Goal: Task Accomplishment & Management: Manage account settings

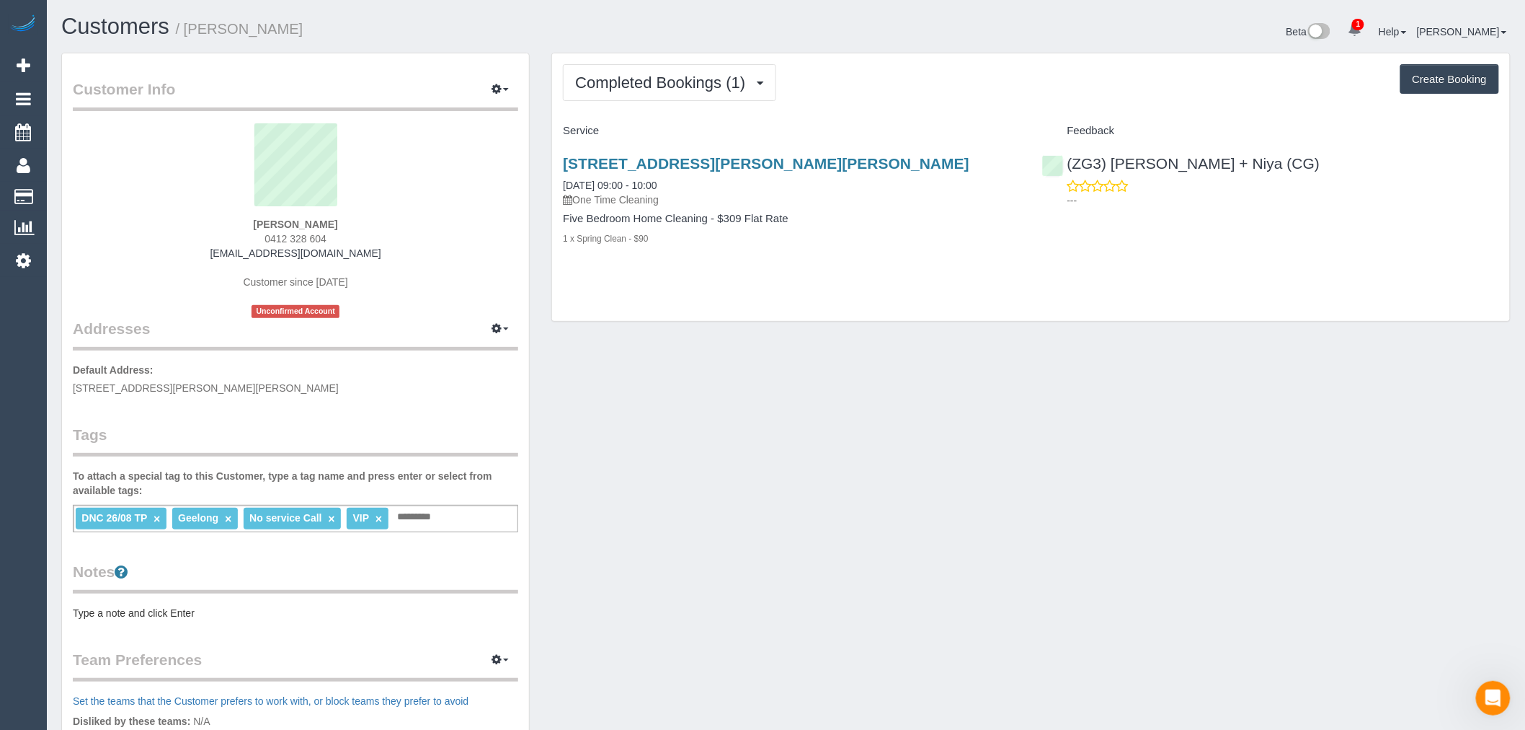
scroll to position [1057, 1525]
click at [32, 249] on link "Settings" at bounding box center [23, 260] width 47 height 33
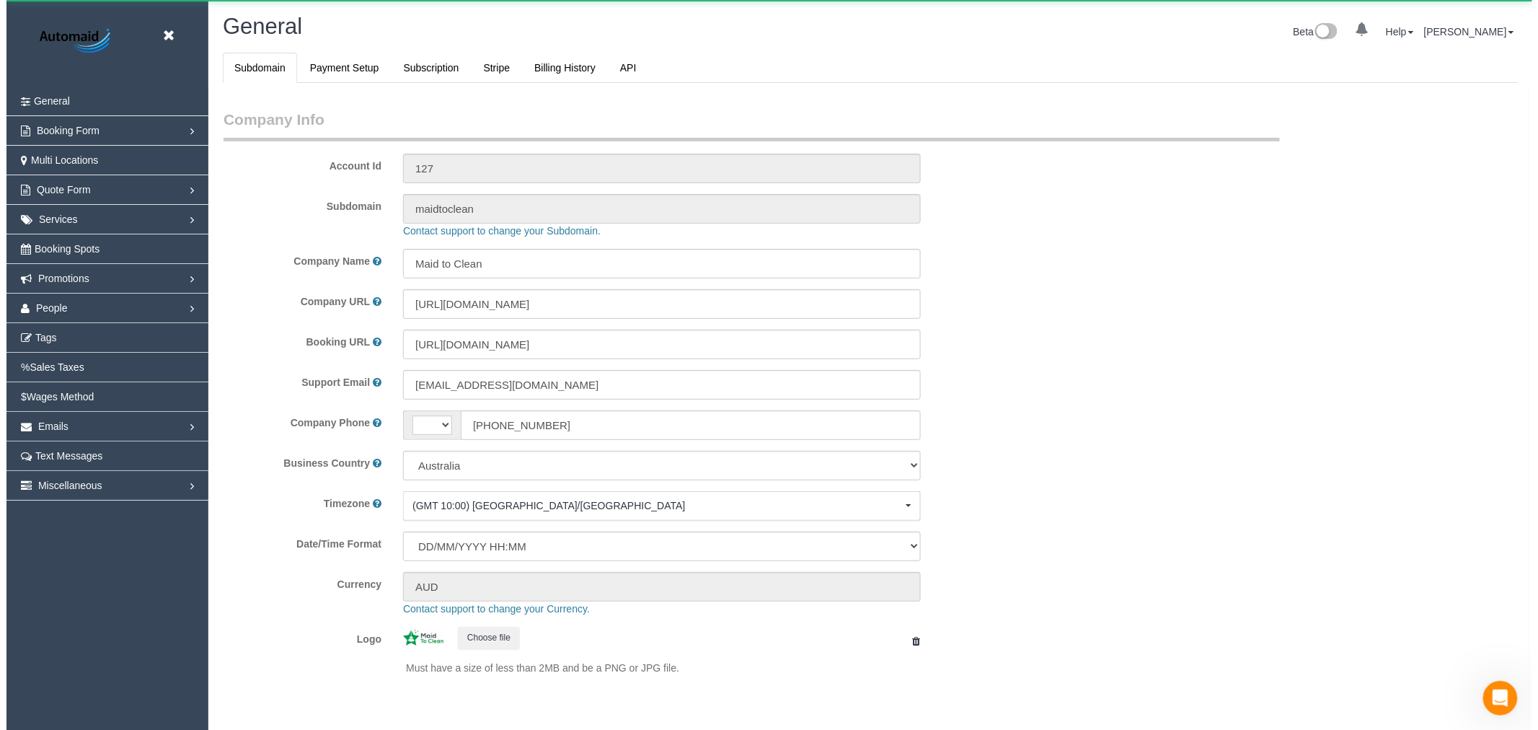
scroll to position [3247, 1525]
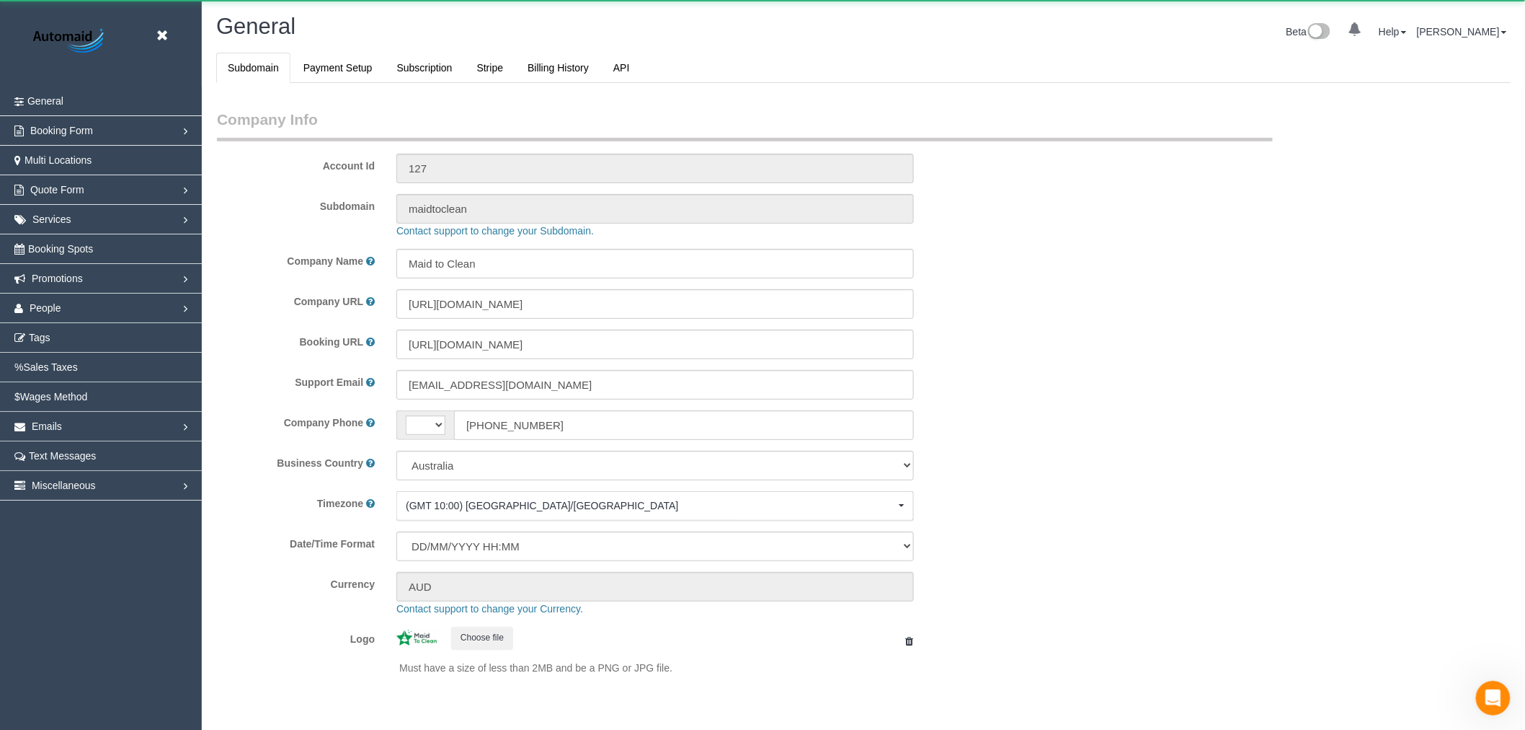
select select "string:AU"
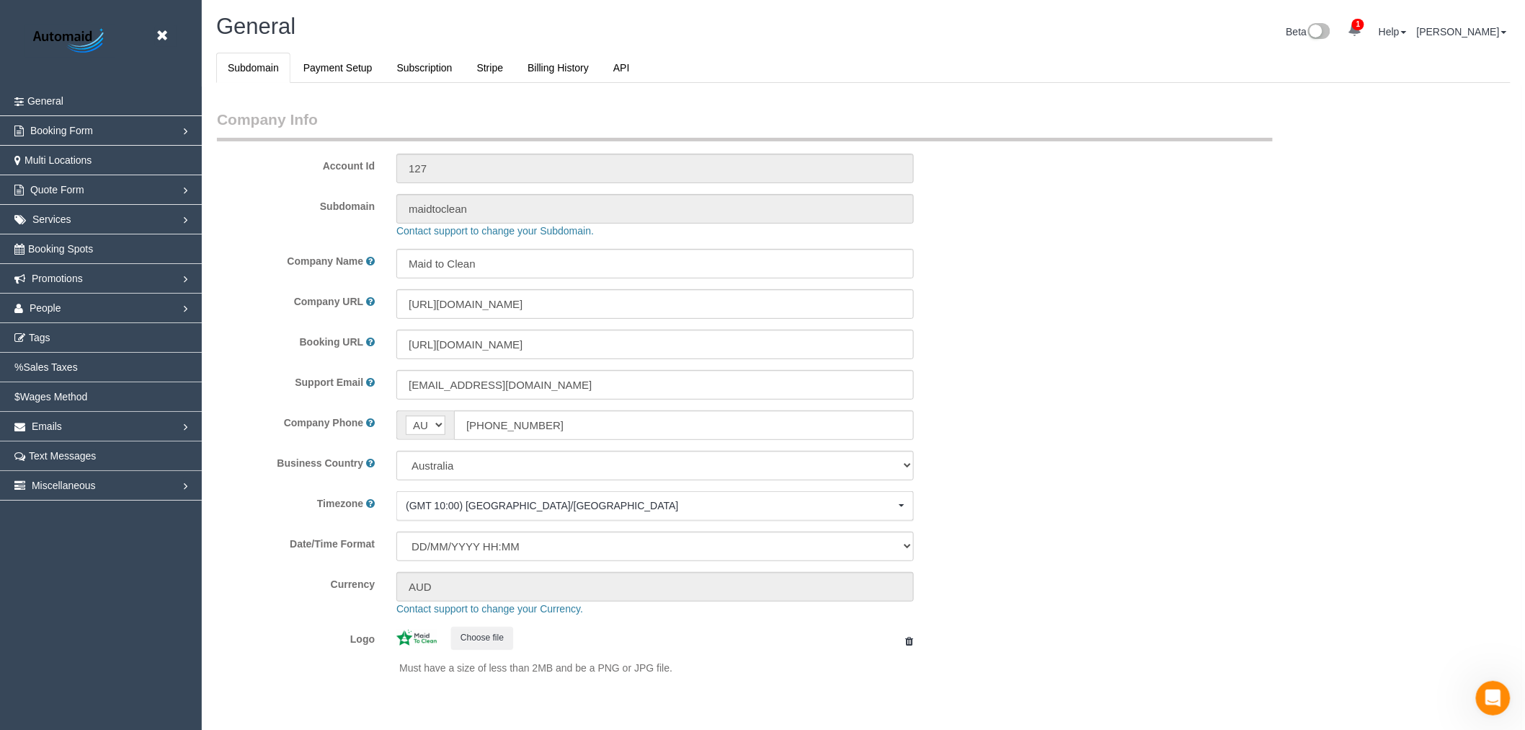
select select "1"
click at [92, 301] on link "People" at bounding box center [101, 307] width 202 height 29
click at [79, 341] on link "Teams" at bounding box center [101, 337] width 202 height 29
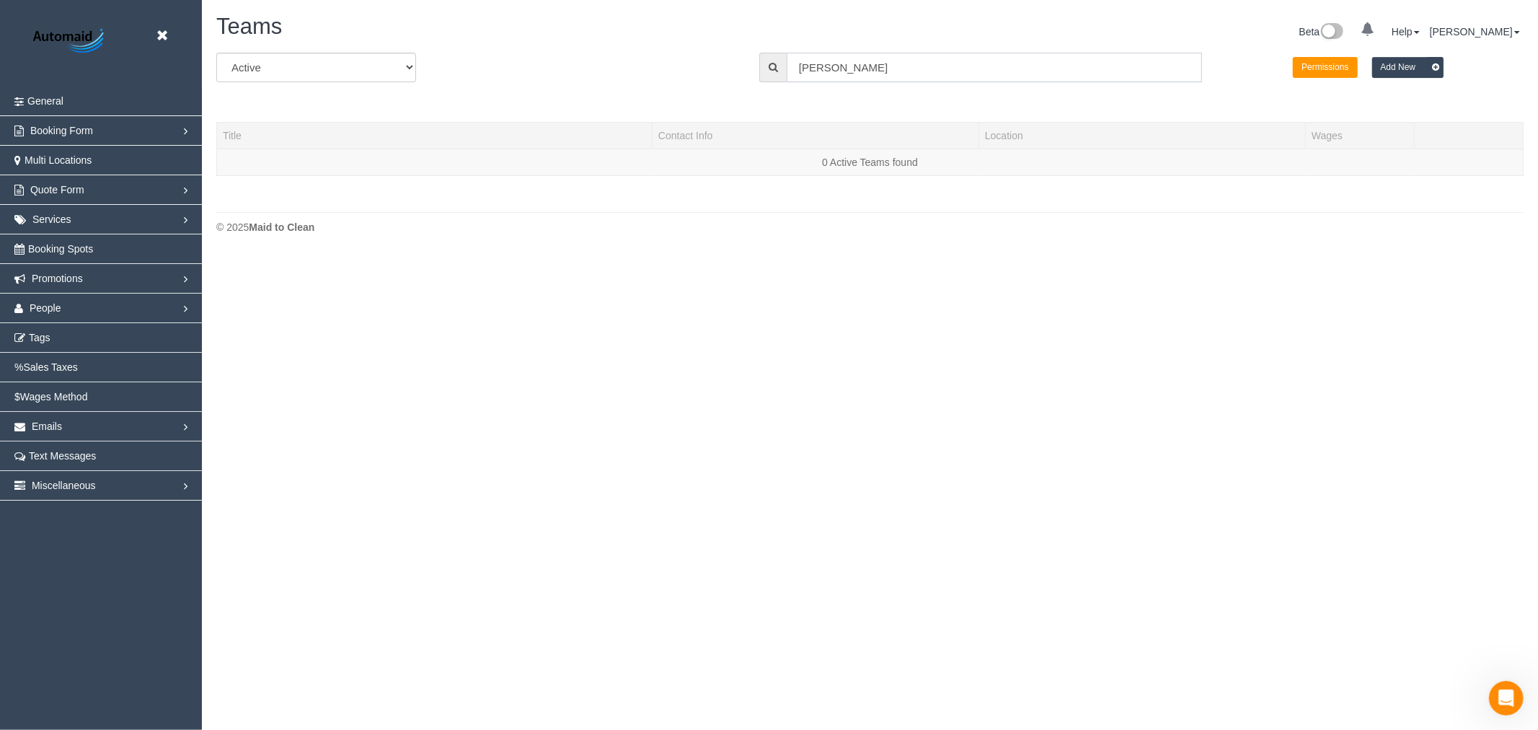
scroll to position [306, 1538]
click at [930, 72] on input "[PERSON_NAME]" at bounding box center [993, 68] width 415 height 30
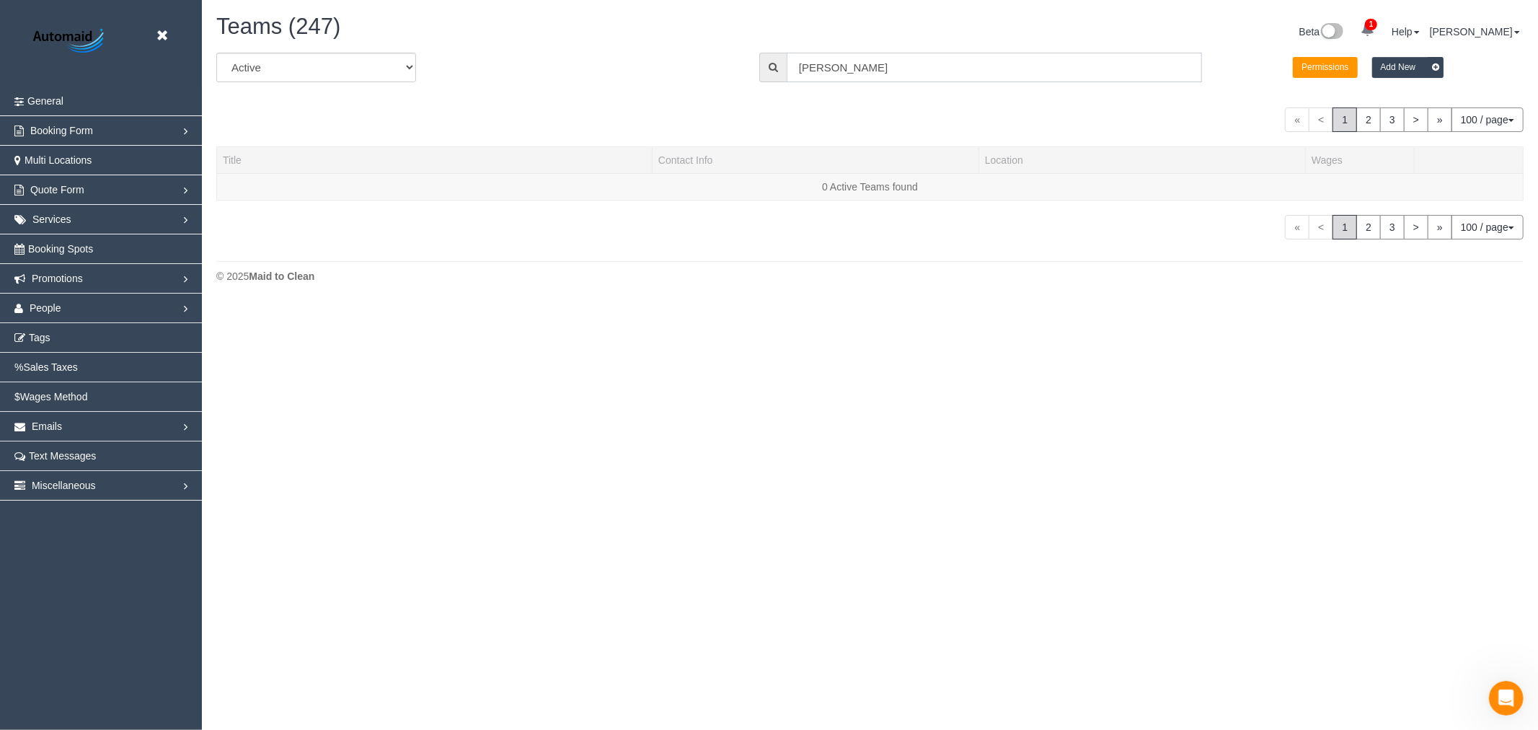
scroll to position [369, 1538]
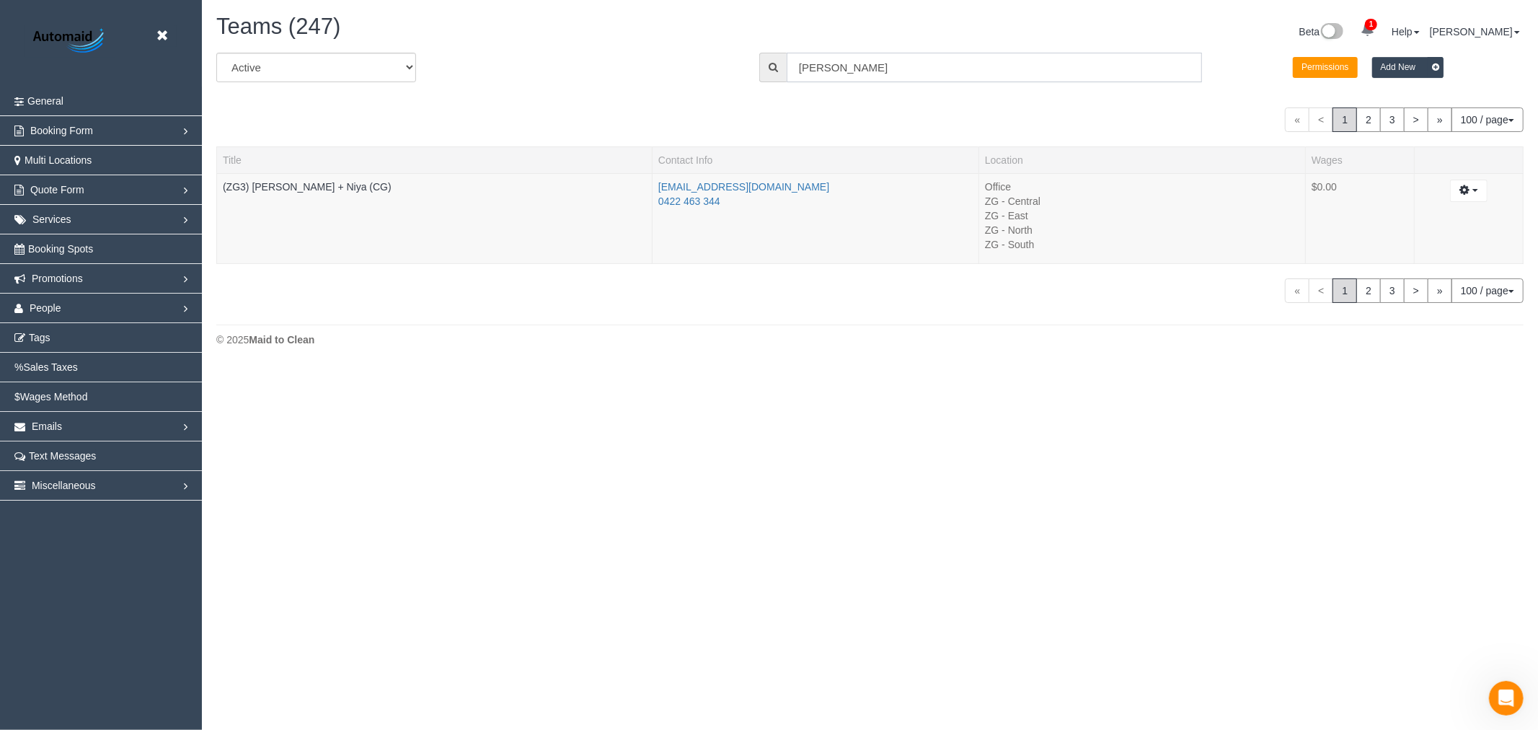
drag, startPoint x: 930, startPoint y: 72, endPoint x: 696, endPoint y: 63, distance: 234.5
click at [696, 63] on div "All Active Archived All Locations All Locations [PERSON_NAME] Permissions Add N…" at bounding box center [869, 73] width 1329 height 40
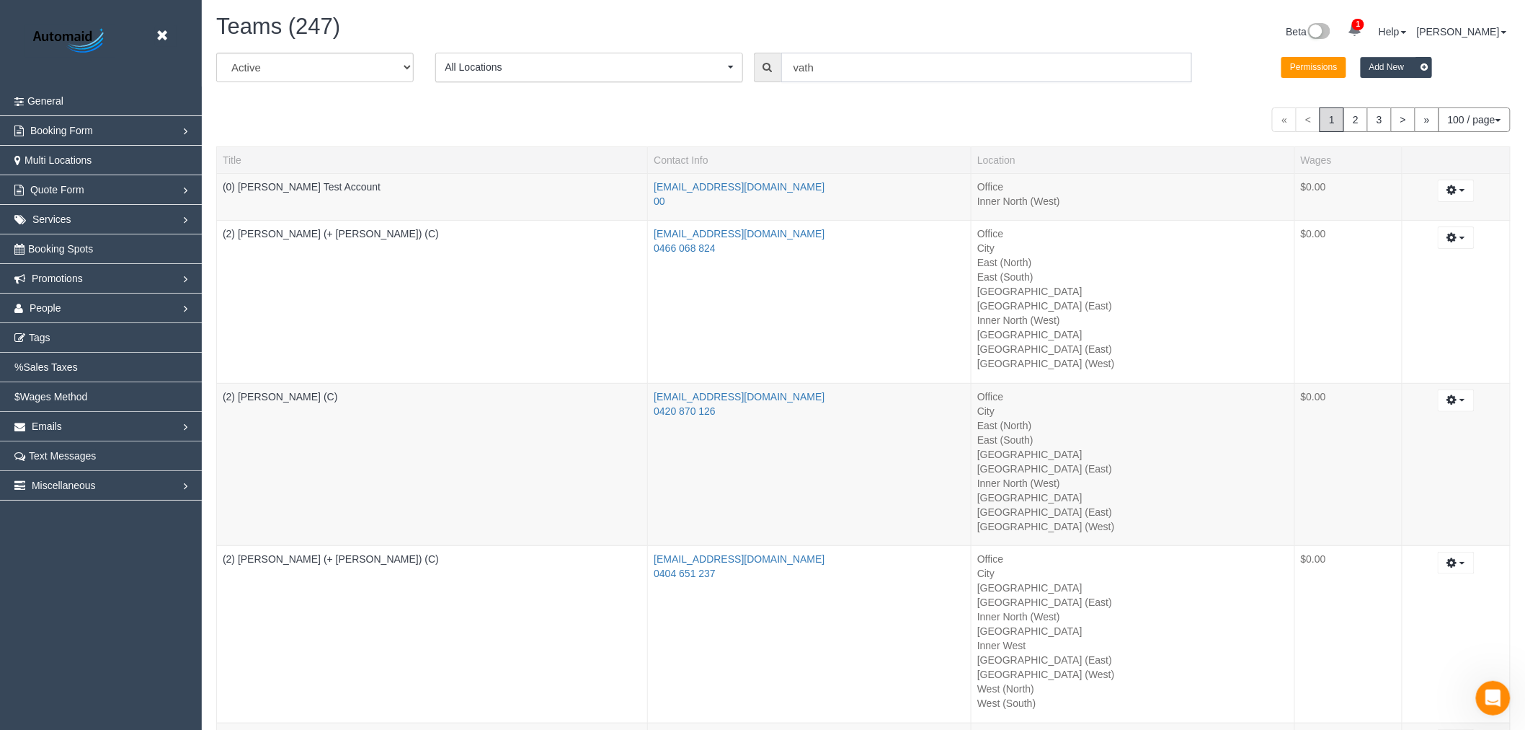
scroll to position [71658, 70551]
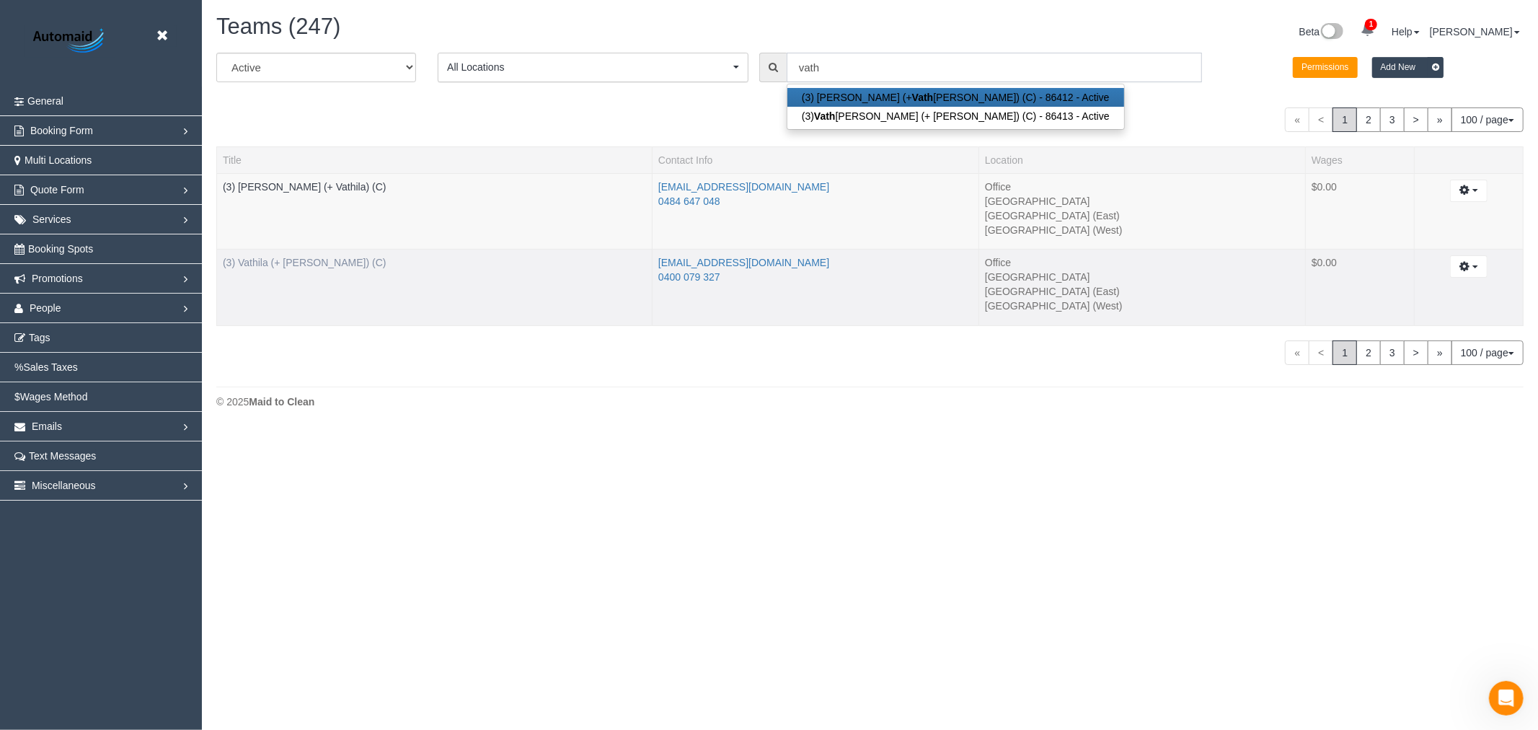
type input "vath"
click at [300, 267] on link "(3) Vathila (+ [PERSON_NAME]) (C)" at bounding box center [305, 263] width 164 height 12
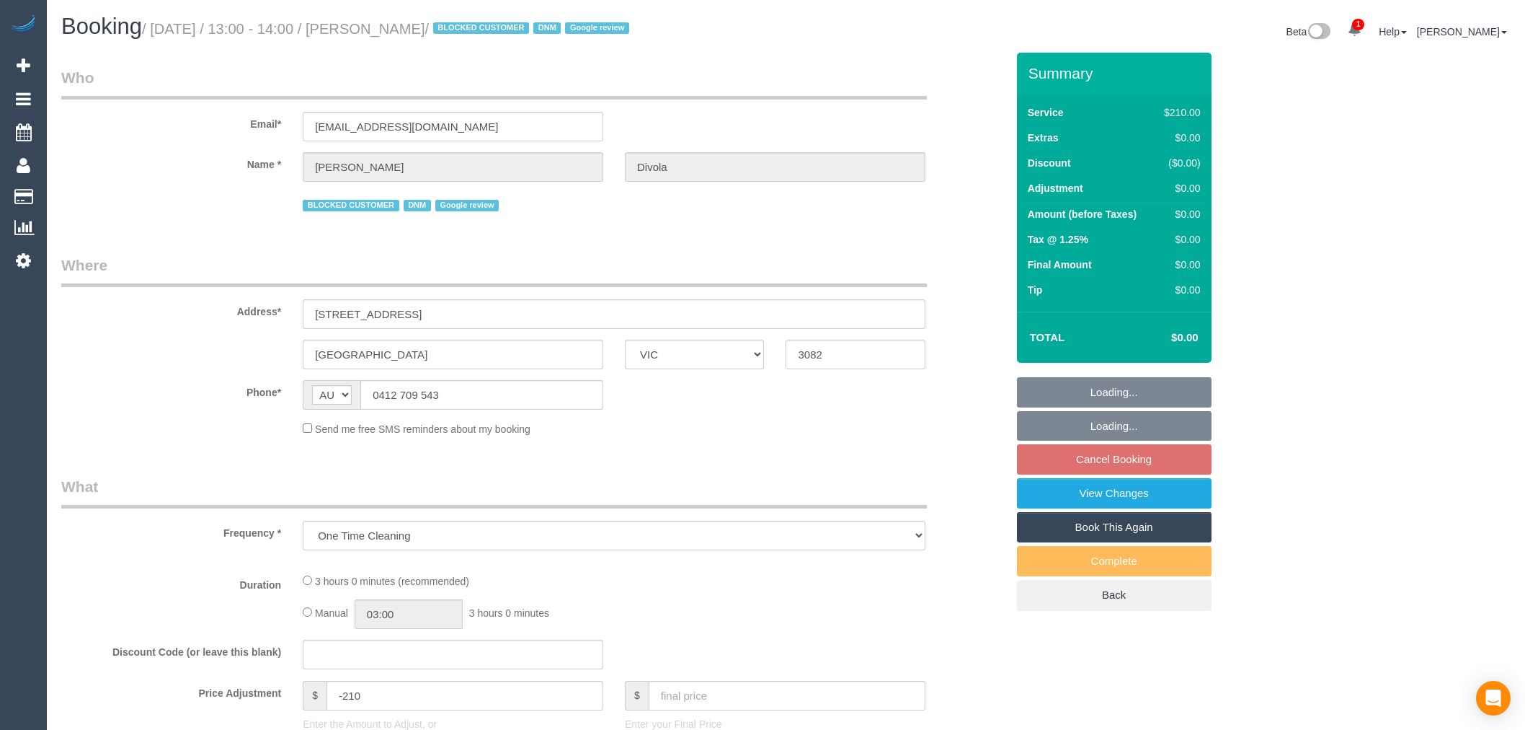
select select "VIC"
select select "string:stripe-pm_1R49U82GScqysDRV4wmS5uc0"
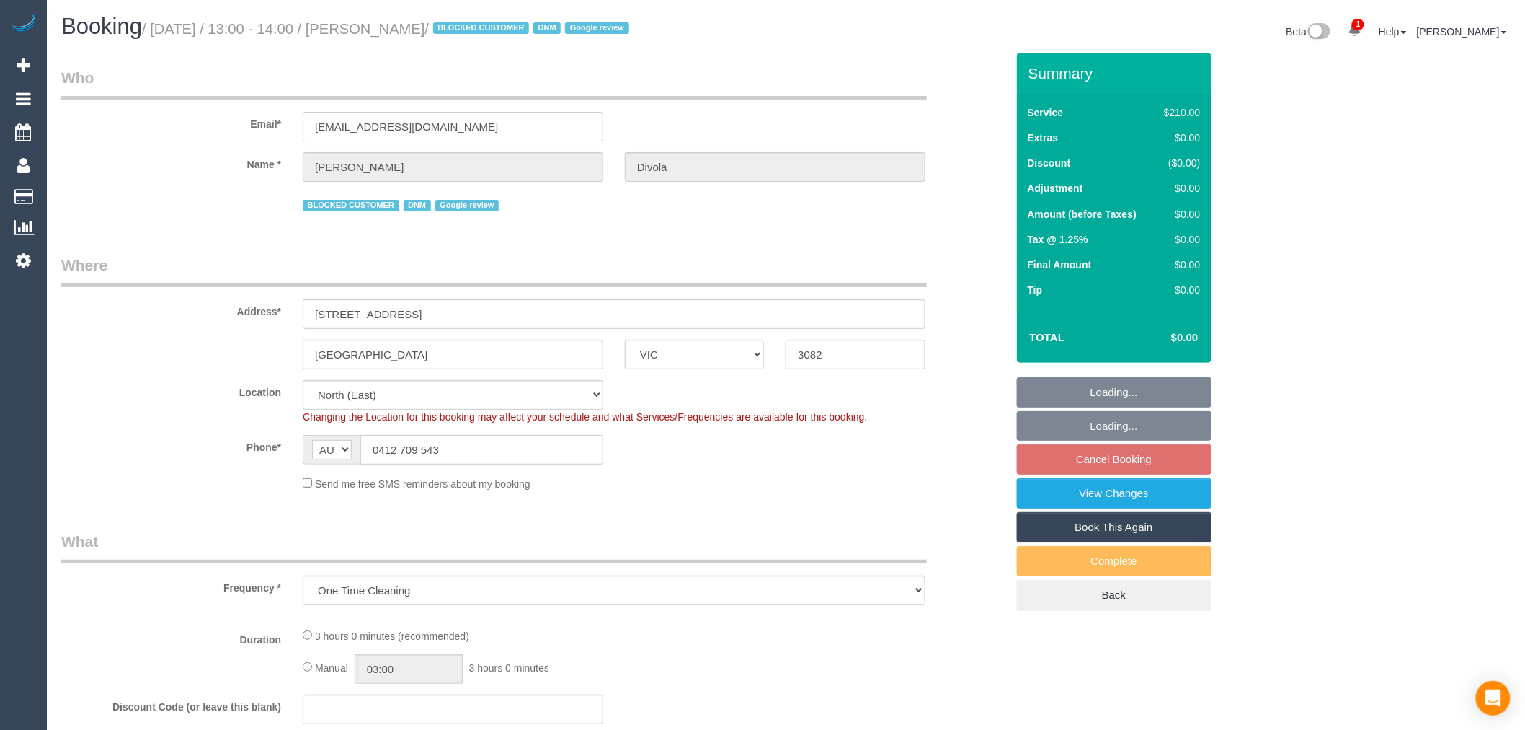
select select "object:746"
select select "number:27"
select select "180"
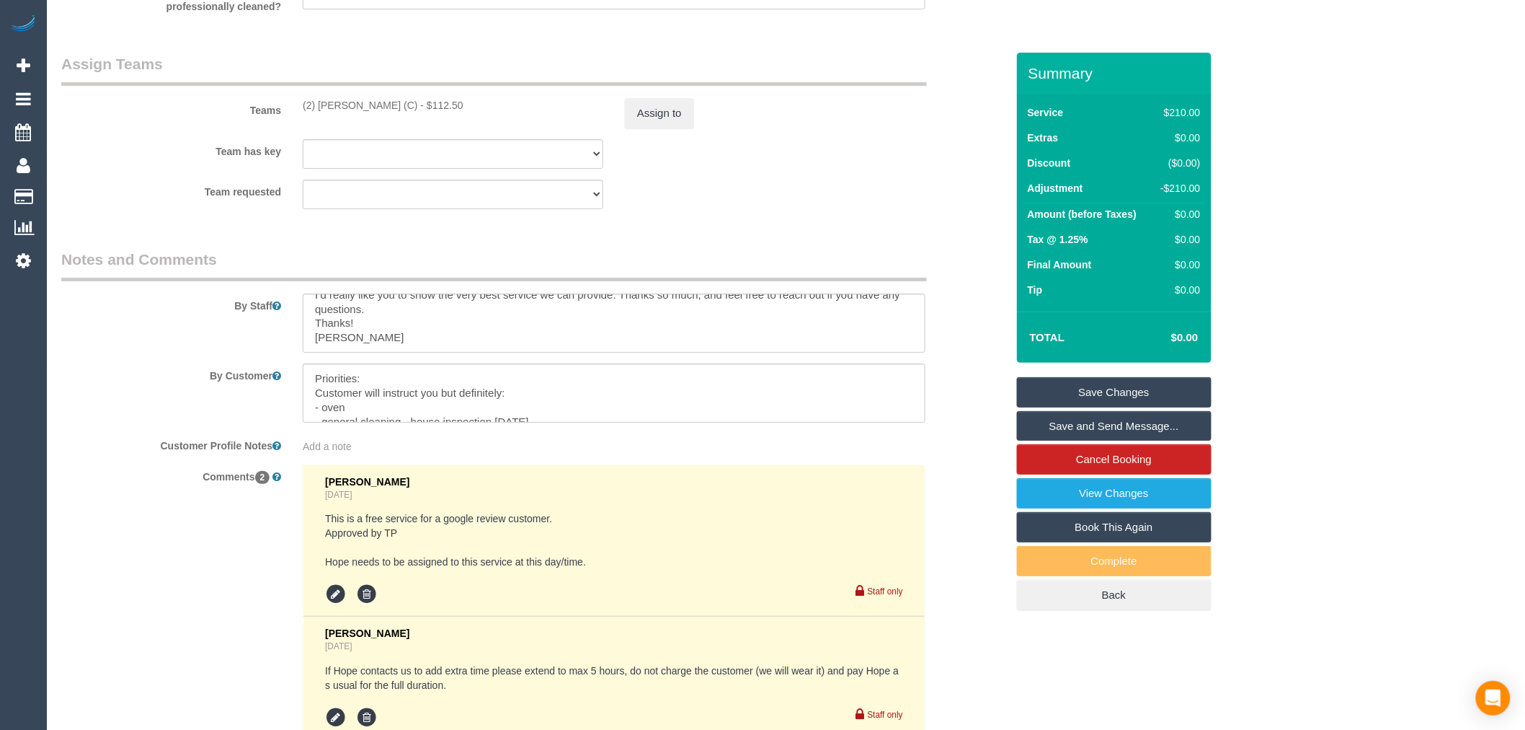
scroll to position [63, 0]
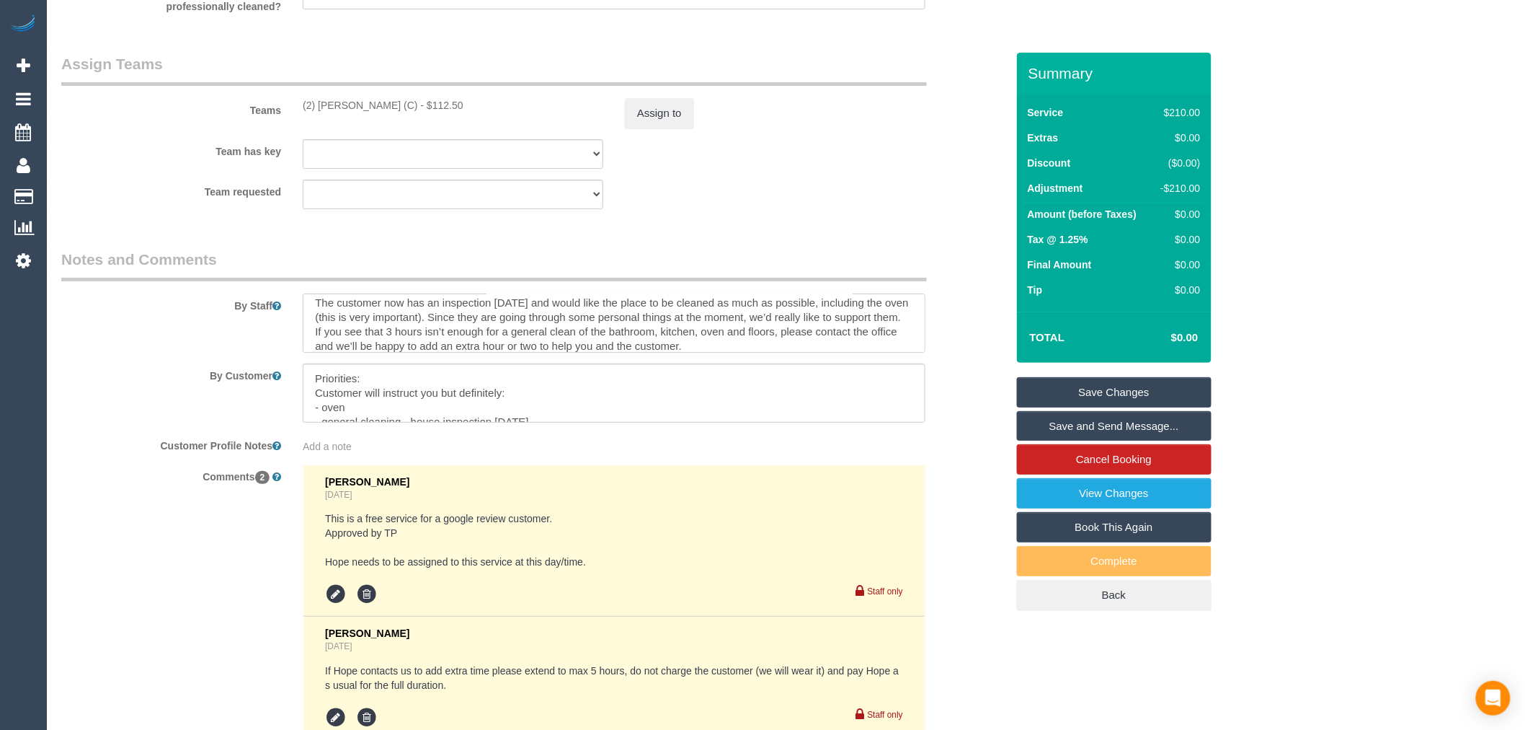
click at [633, 352] on textarea at bounding box center [614, 322] width 623 height 59
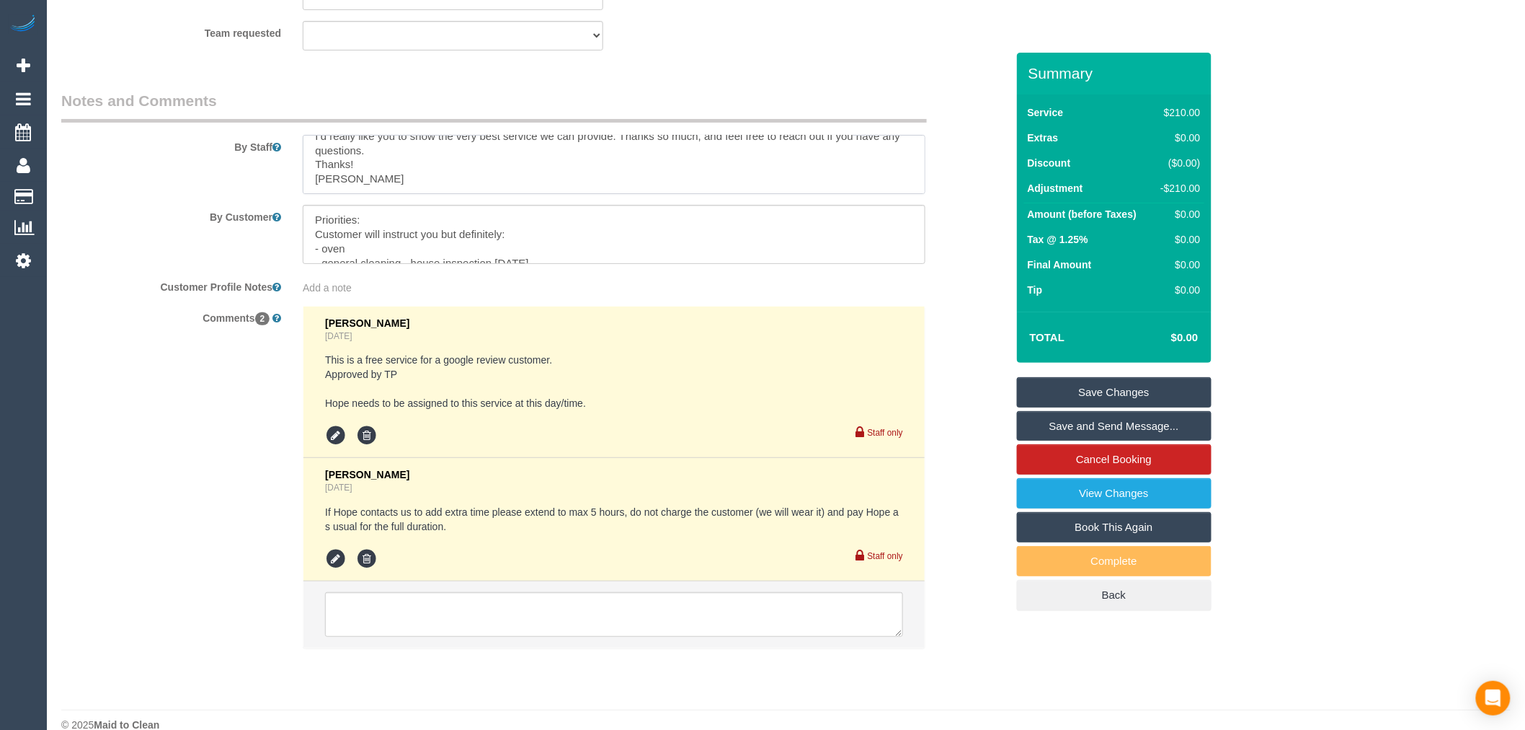
scroll to position [2323, 0]
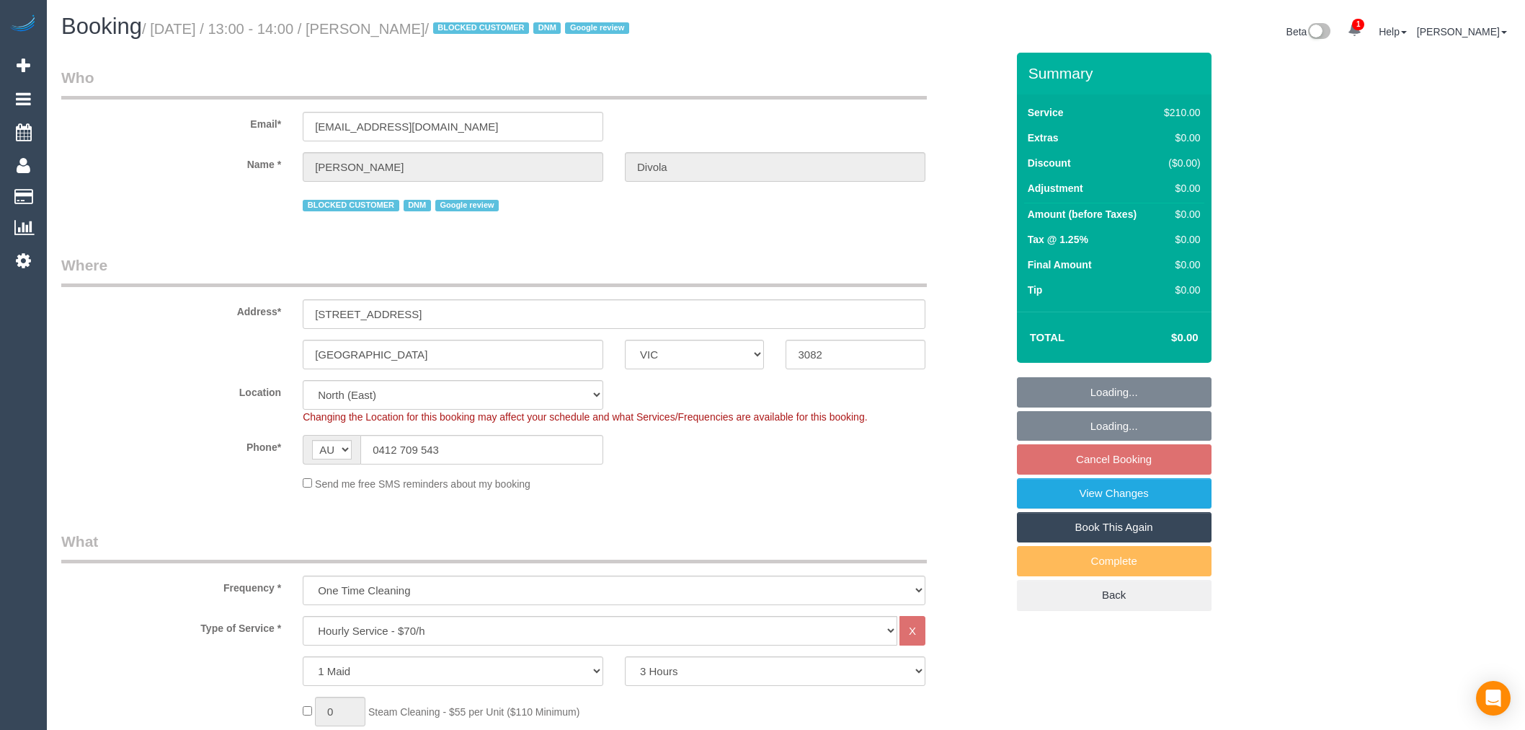
select select "VIC"
select select "180"
select select "number:27"
